Goal: Information Seeking & Learning: Check status

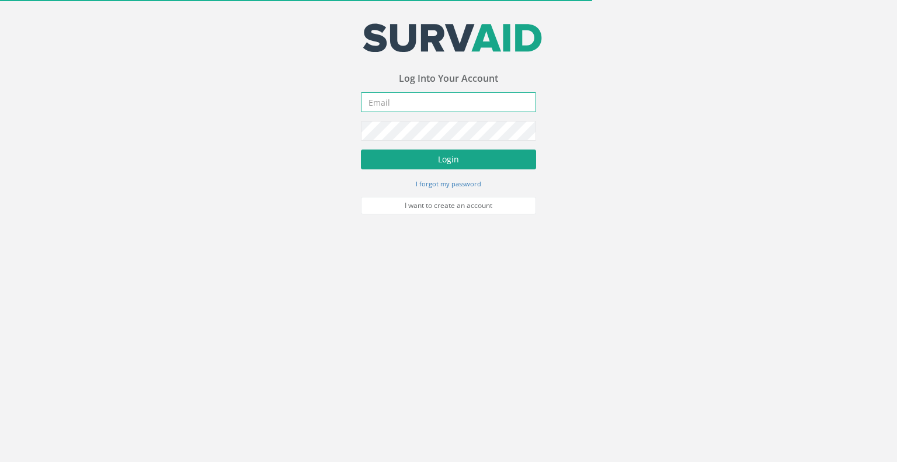
type input "[EMAIL_ADDRESS][DOMAIN_NAME]"
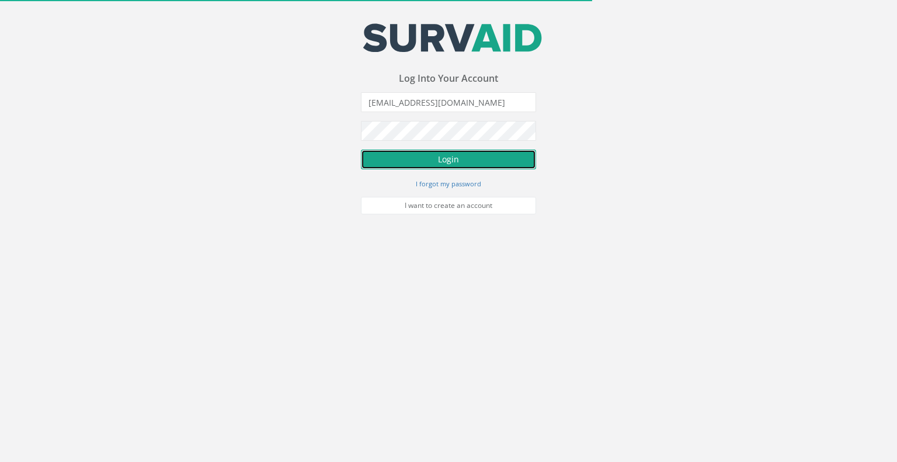
click at [440, 161] on button "Login" at bounding box center [448, 159] width 175 height 20
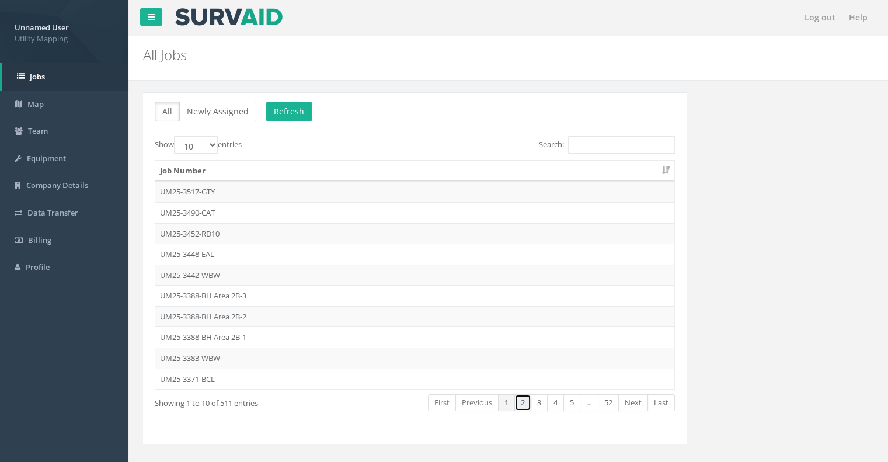
click at [526, 401] on link "2" at bounding box center [522, 402] width 17 height 17
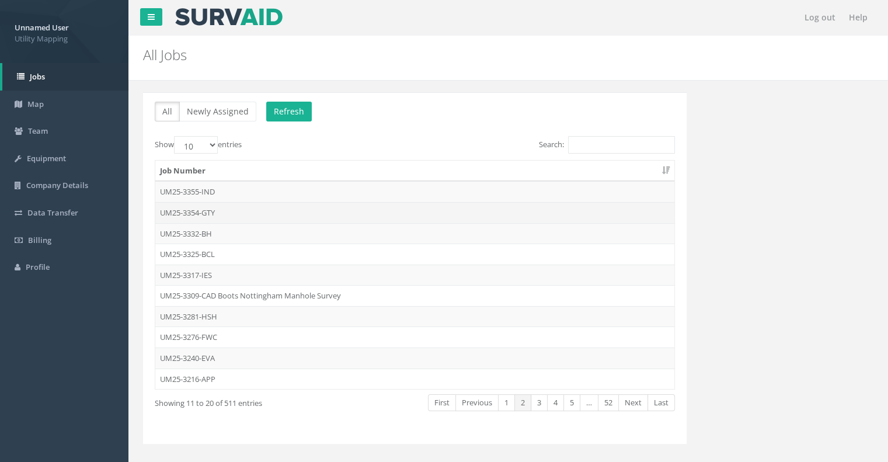
click at [242, 206] on td "UM25-3354-GTY" at bounding box center [414, 212] width 519 height 21
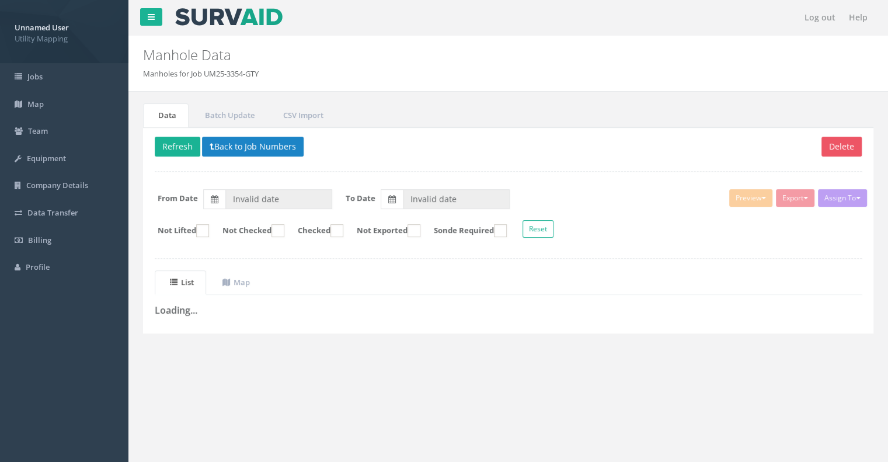
type input "[DATE]"
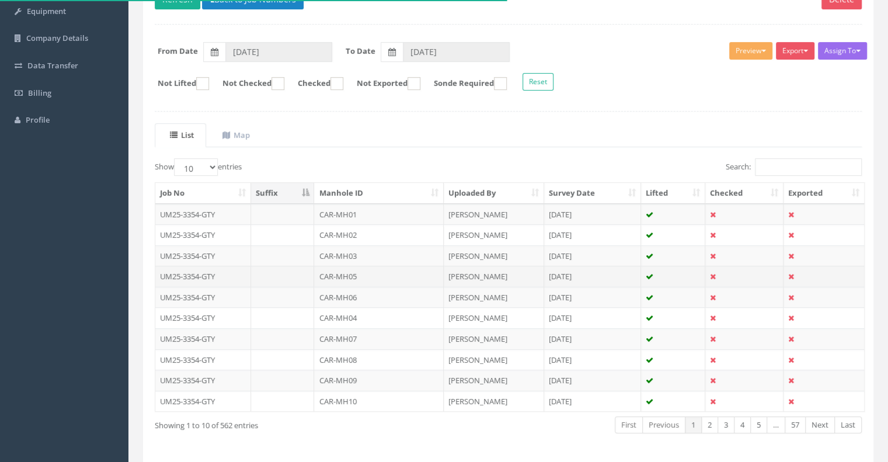
scroll to position [186, 0]
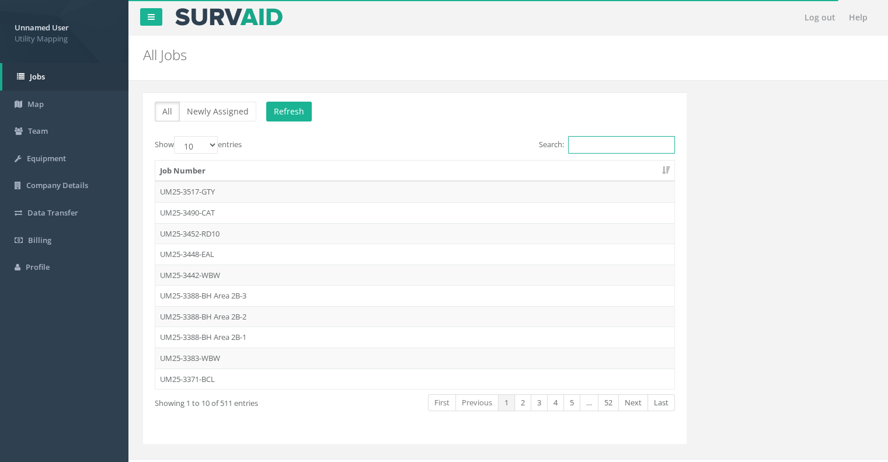
click at [582, 147] on input "Search:" at bounding box center [621, 145] width 107 height 18
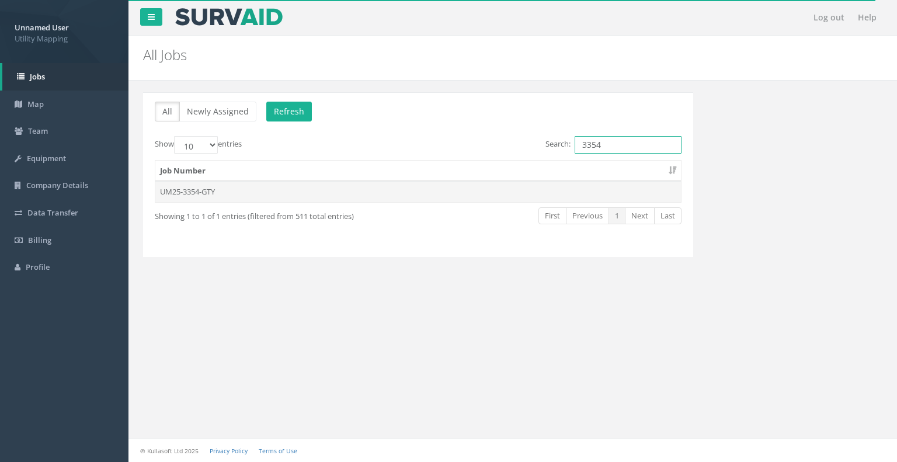
type input "3354"
click at [552, 194] on td "UM25-3354-GTY" at bounding box center [417, 191] width 525 height 21
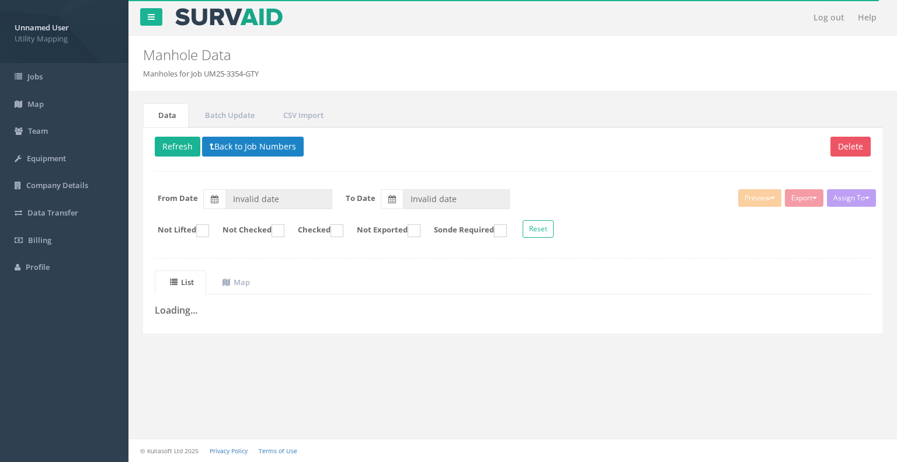
type input "[DATE]"
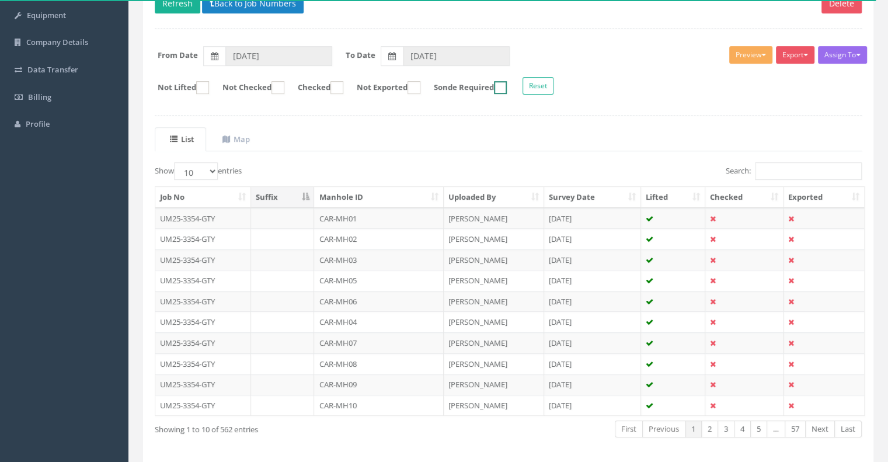
scroll to position [186, 0]
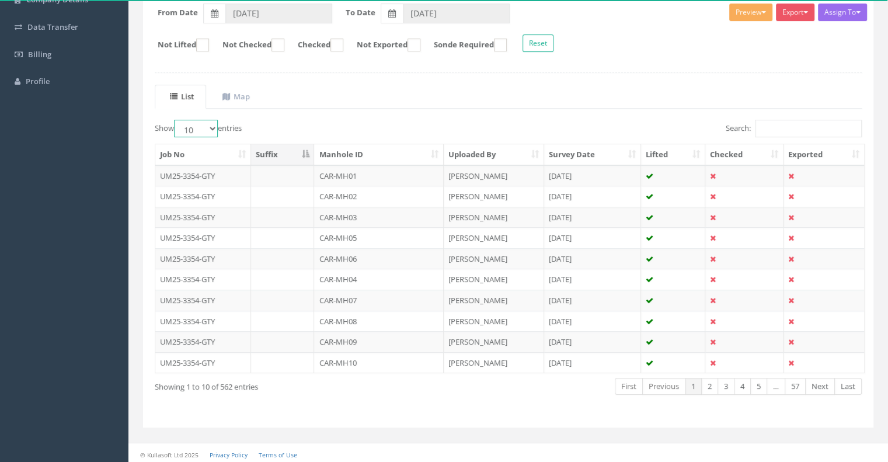
click at [191, 125] on select "10 25 50 100" at bounding box center [196, 129] width 44 height 18
select select "100"
click at [176, 120] on select "10 25 50 100" at bounding box center [196, 129] width 44 height 18
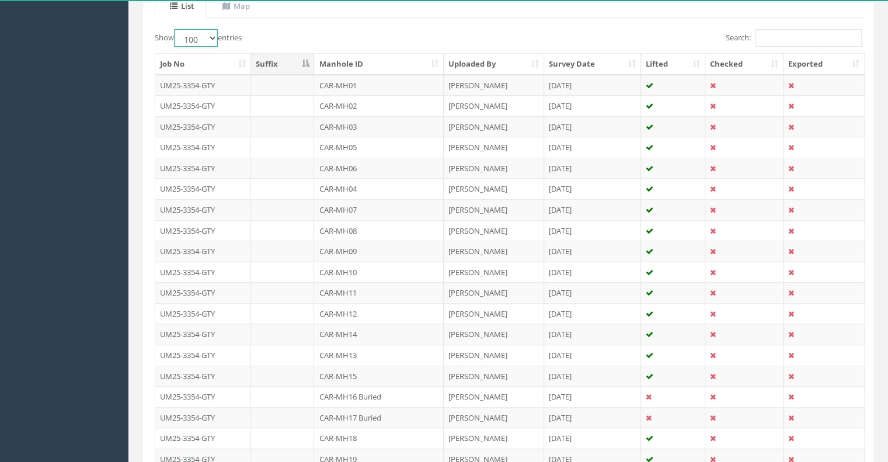
scroll to position [235, 0]
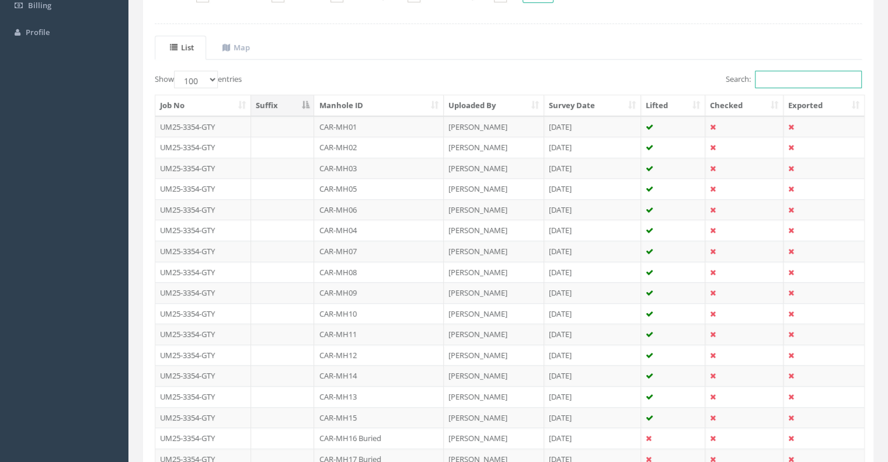
click at [770, 77] on input "Search:" at bounding box center [808, 80] width 107 height 18
paste input "CRC-MH24"
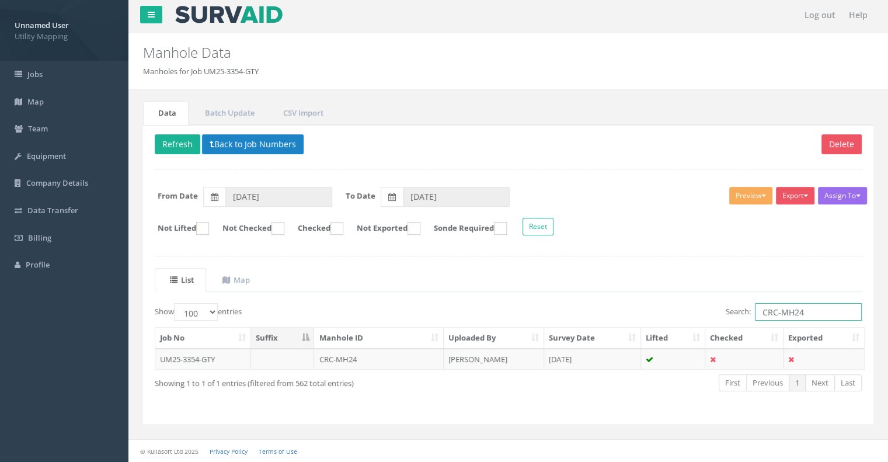
scroll to position [0, 0]
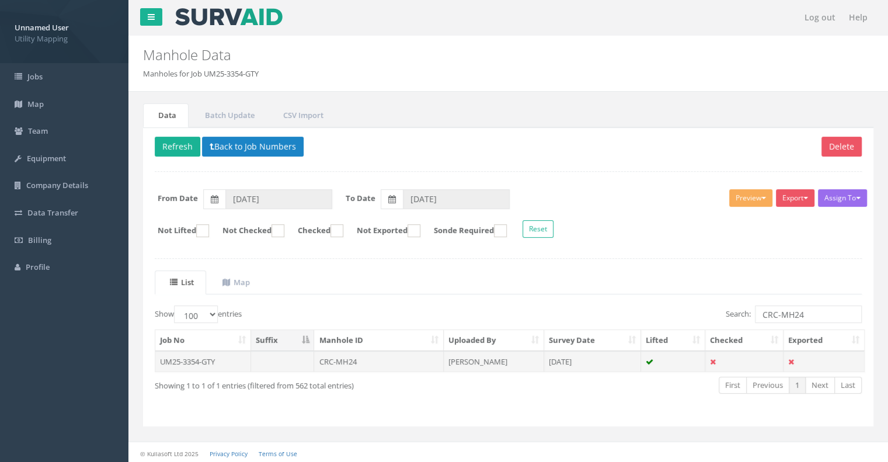
click at [368, 364] on td "CRC-MH24" at bounding box center [378, 361] width 129 height 21
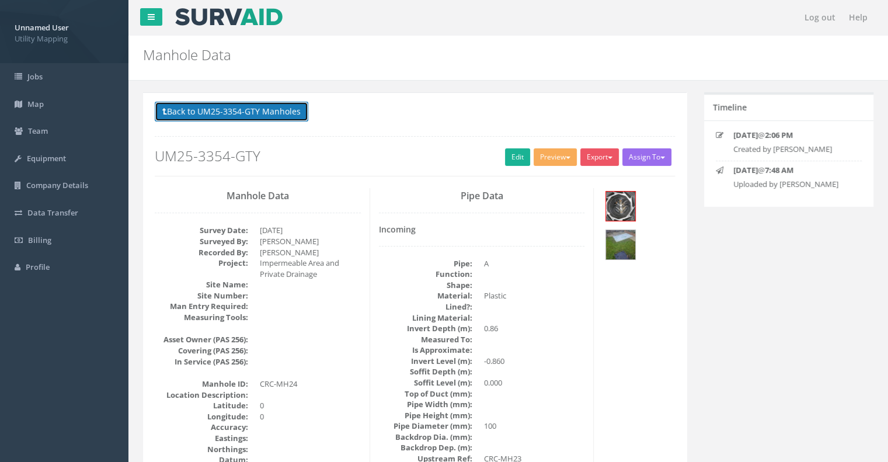
click at [237, 118] on button "Back to UM25-3354-GTY Manholes" at bounding box center [232, 112] width 154 height 20
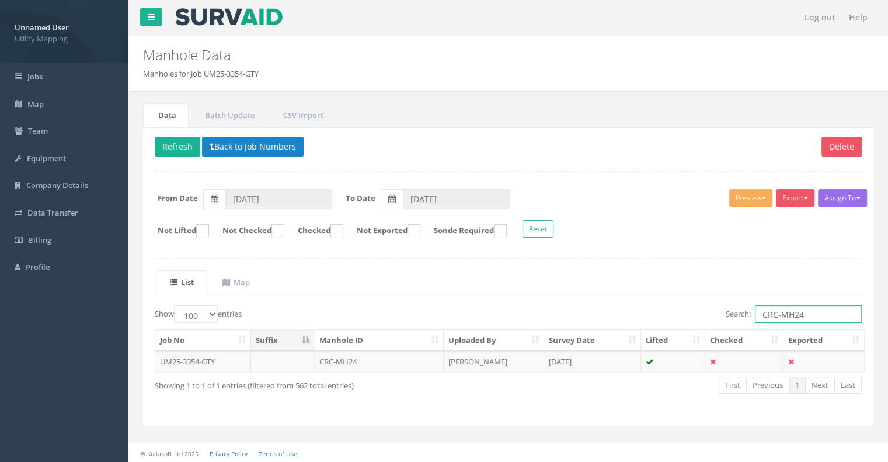
drag, startPoint x: 810, startPoint y: 311, endPoint x: 705, endPoint y: 305, distance: 105.2
click at [705, 305] on div "Search: CRC-MH24" at bounding box center [689, 315] width 345 height 20
paste input "DAC-MH38"
type input "DAC-MH38"
click at [356, 358] on td "DAC-MH38" at bounding box center [378, 361] width 129 height 21
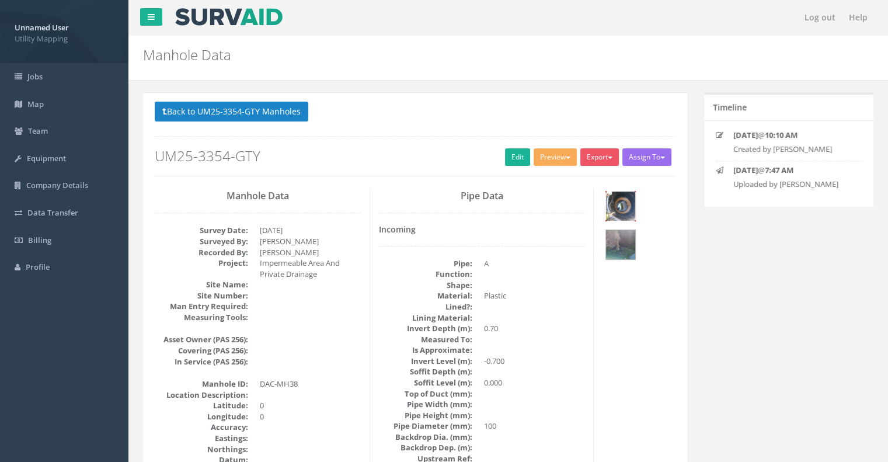
click at [623, 210] on img at bounding box center [620, 205] width 29 height 29
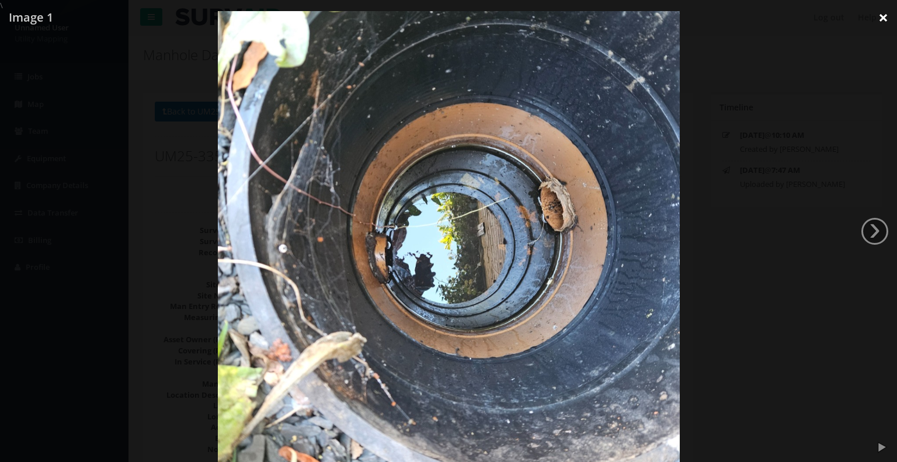
click at [879, 19] on link "×" at bounding box center [882, 17] width 27 height 35
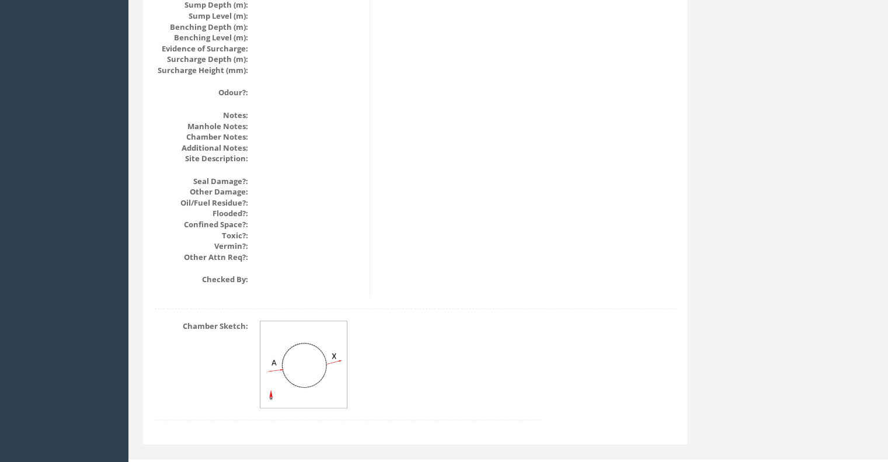
scroll to position [1349, 0]
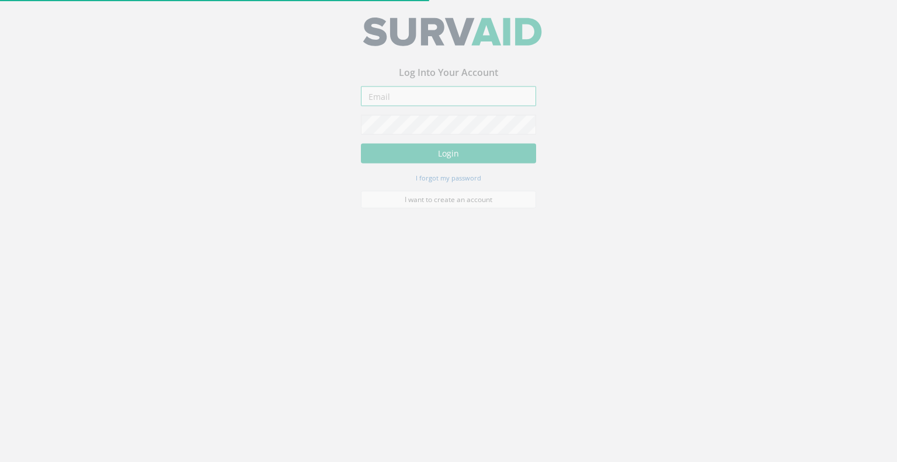
type input "[EMAIL_ADDRESS][DOMAIN_NAME]"
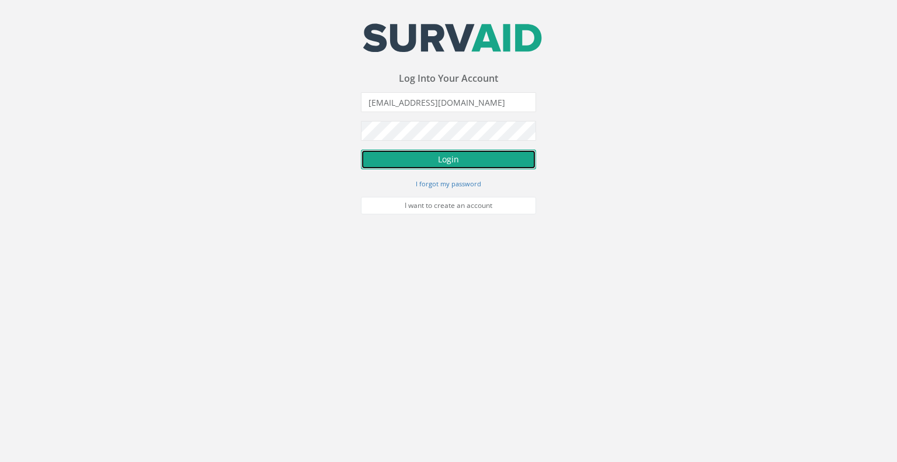
click at [442, 165] on button "Login" at bounding box center [448, 159] width 175 height 20
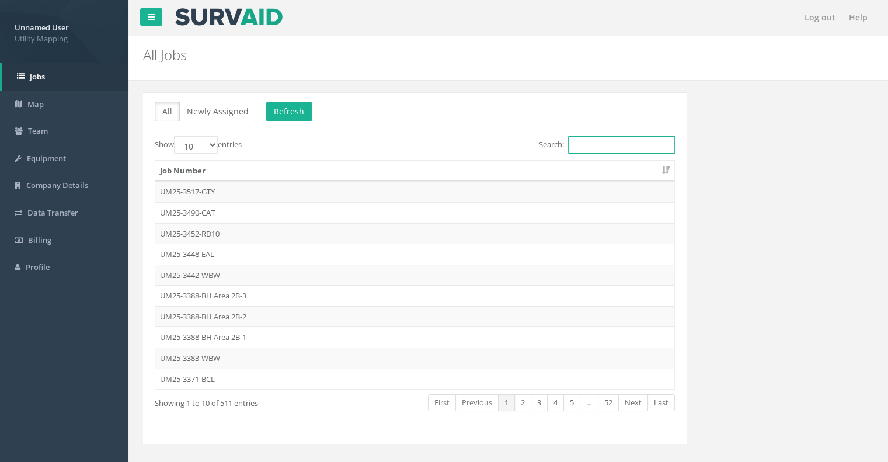
click at [599, 136] on input "Search:" at bounding box center [621, 145] width 107 height 18
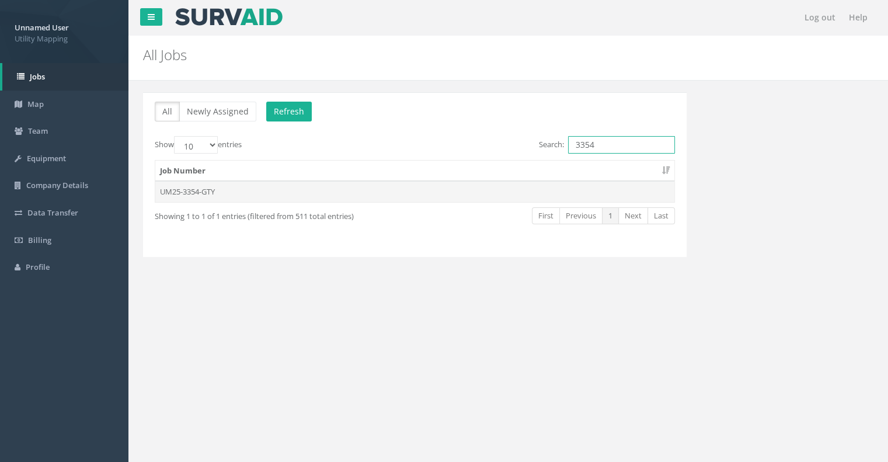
type input "3354"
click at [250, 196] on td "UM25-3354-GTY" at bounding box center [414, 191] width 519 height 21
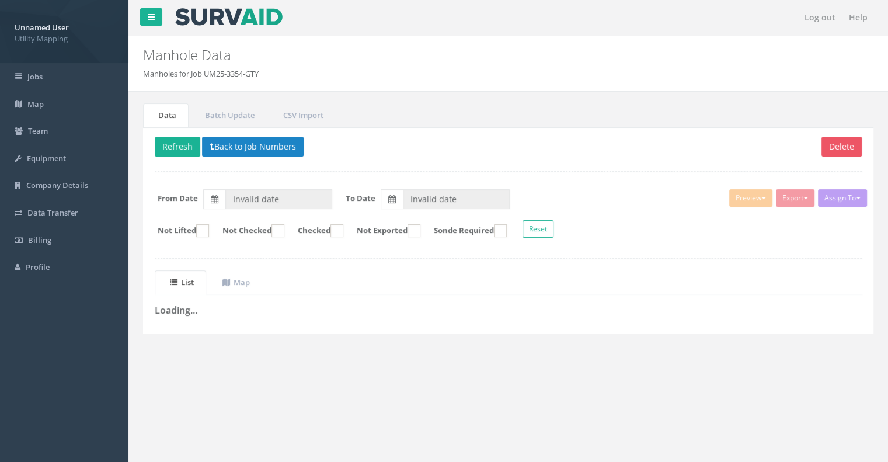
type input "[DATE]"
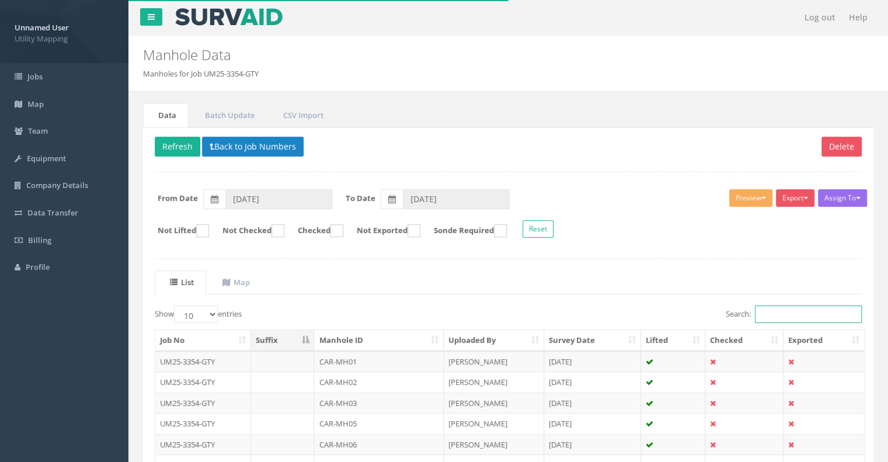
click at [763, 316] on input "Search:" at bounding box center [808, 314] width 107 height 18
paste input "DAC-MH32"
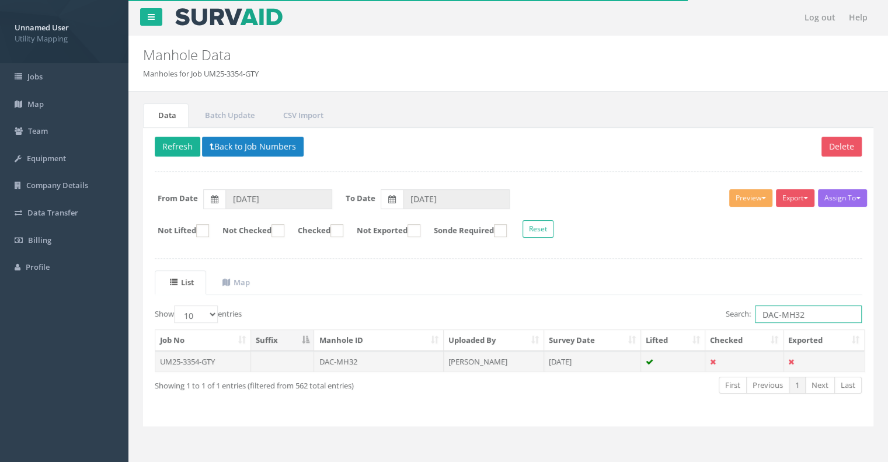
type input "DAC-MH32"
click at [381, 364] on td "DAC-MH32" at bounding box center [378, 361] width 129 height 21
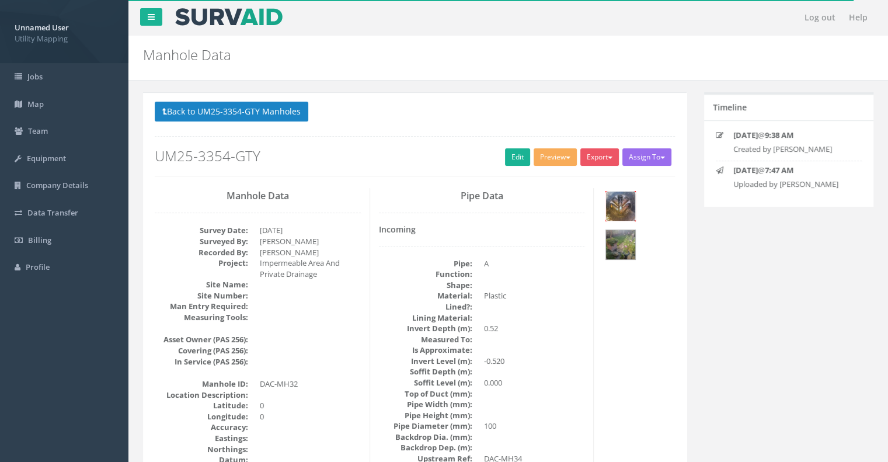
click at [616, 203] on img at bounding box center [620, 205] width 29 height 29
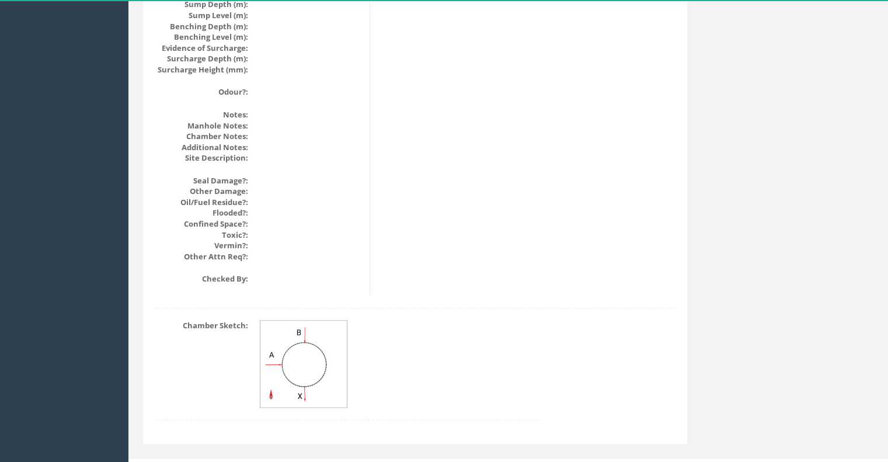
scroll to position [1349, 0]
